Goal: Check status

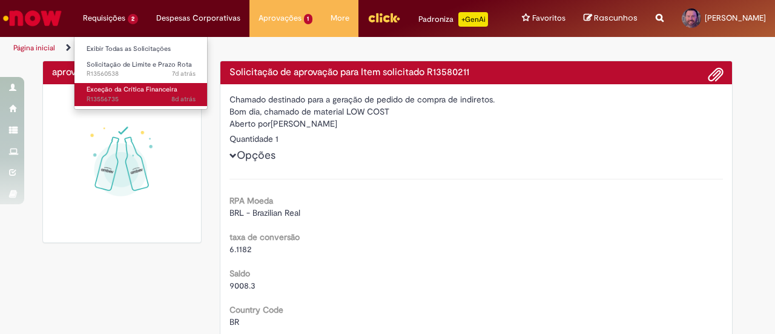
click at [107, 94] on span "8d atrás 8 dias atrás R13556735" at bounding box center [141, 99] width 109 height 10
click at [127, 93] on span "Exceção da Crítica Financeira" at bounding box center [132, 89] width 91 height 9
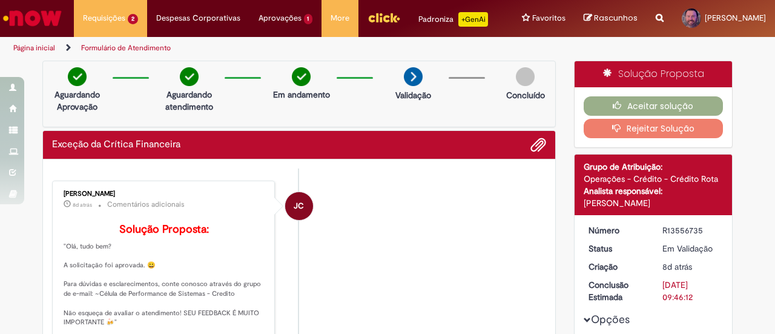
click at [406, 204] on li "JC [PERSON_NAME] 8d atrás 8 dias atrás Comentários adicionais Solução Proposta:…" at bounding box center [299, 258] width 494 height 156
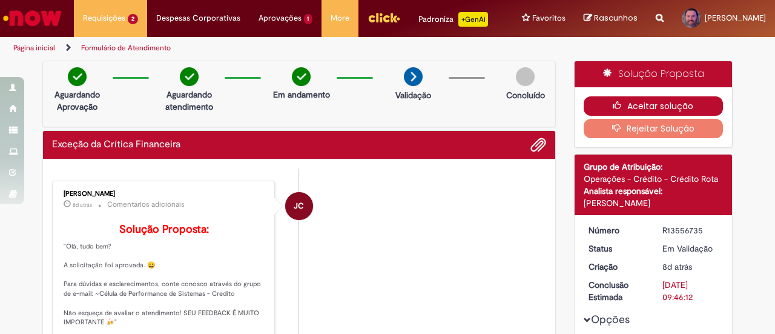
click at [639, 108] on button "Aceitar solução" at bounding box center [654, 105] width 140 height 19
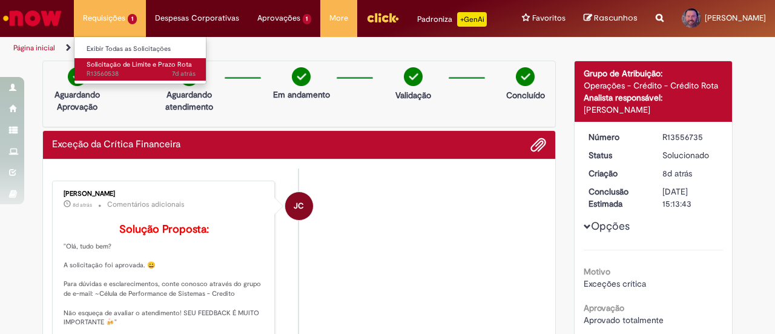
click at [113, 69] on span "7d atrás 7 dias atrás R13560538" at bounding box center [141, 74] width 109 height 10
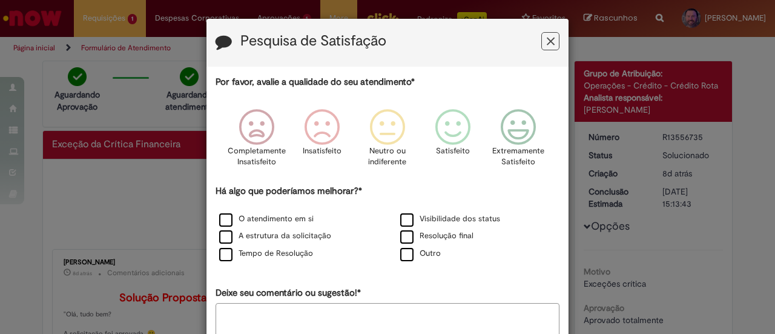
click at [541, 45] on button "Feedback" at bounding box center [550, 41] width 18 height 18
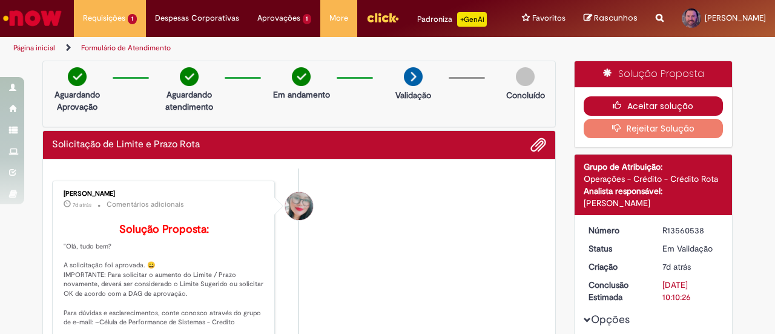
click at [624, 99] on button "Aceitar solução" at bounding box center [654, 105] width 140 height 19
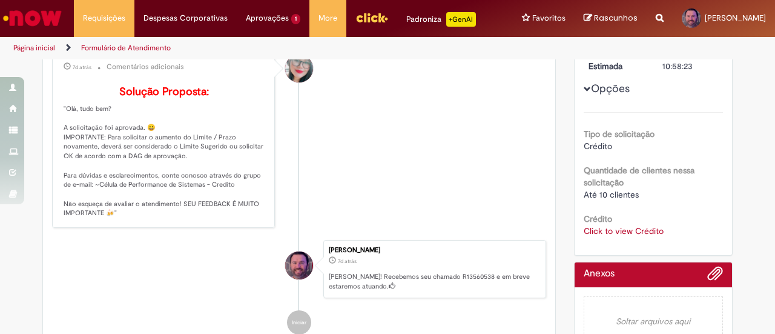
scroll to position [182, 0]
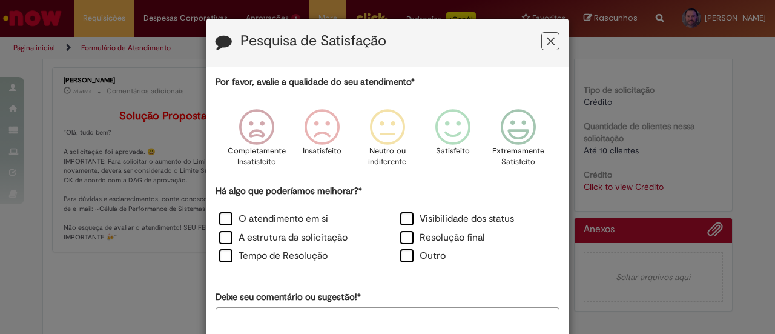
click at [547, 42] on icon "Feedback" at bounding box center [551, 41] width 8 height 13
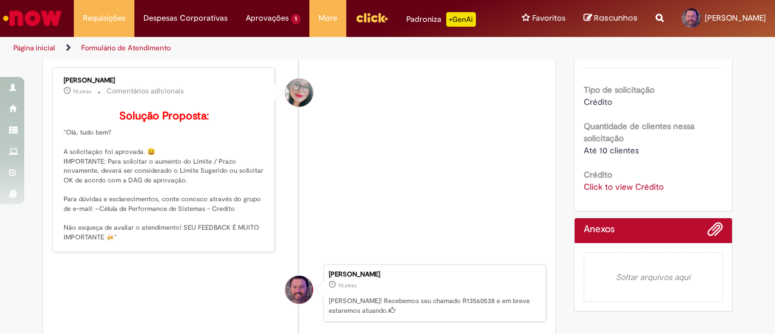
click at [617, 184] on link "Click to view Crédito" at bounding box center [624, 186] width 80 height 11
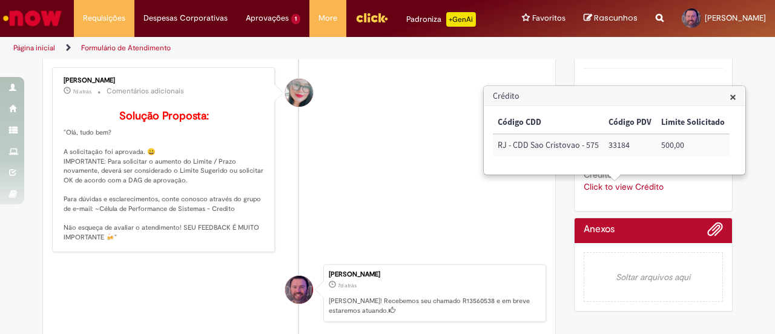
click at [732, 94] on span "×" at bounding box center [733, 96] width 7 height 16
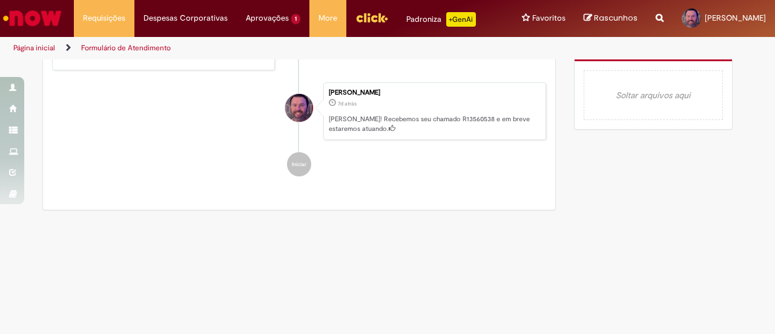
scroll to position [0, 0]
